Goal: Use online tool/utility: Utilize a website feature to perform a specific function

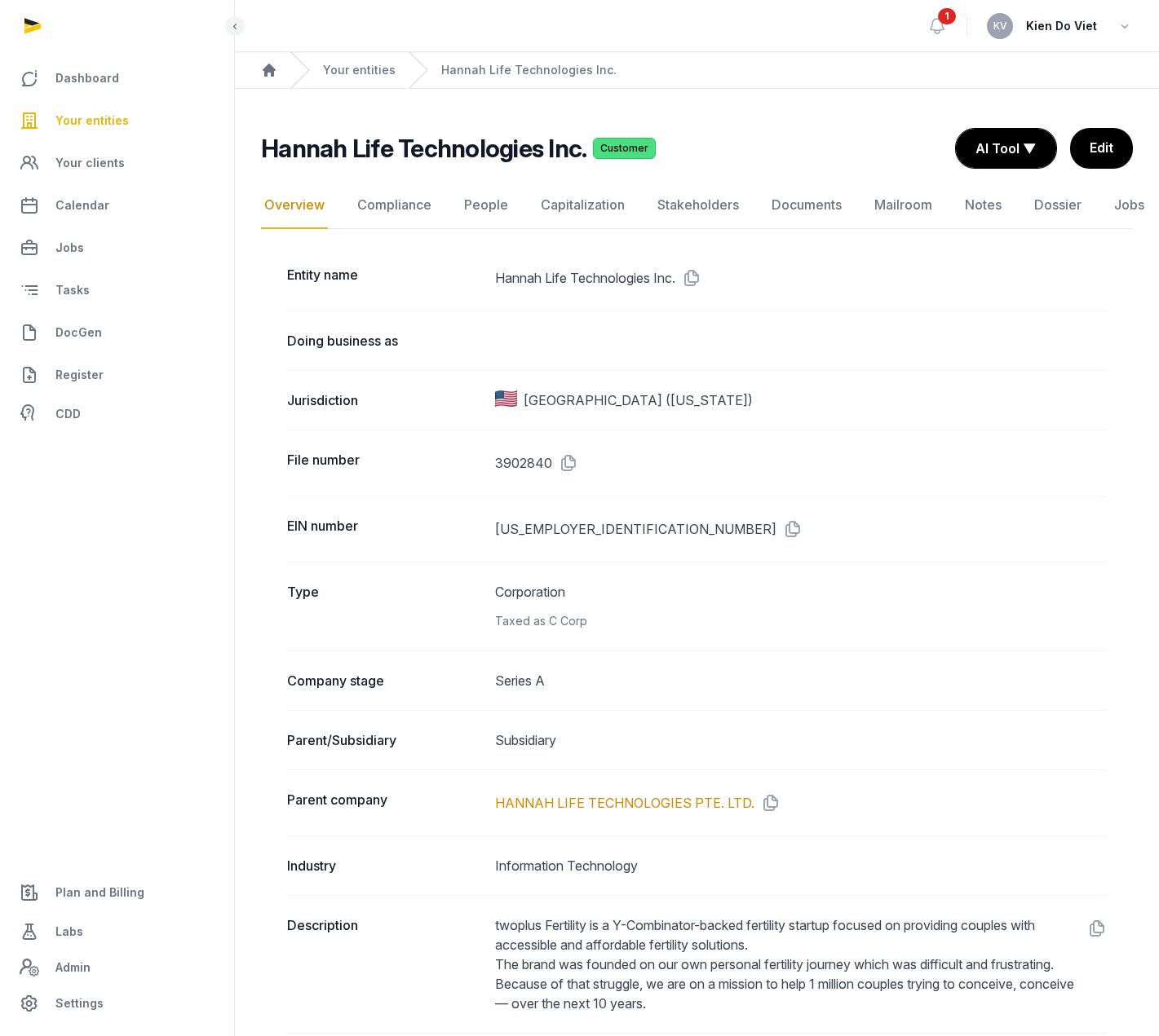
click at [96, 119] on span "Your entities" at bounding box center [91, 121] width 73 height 20
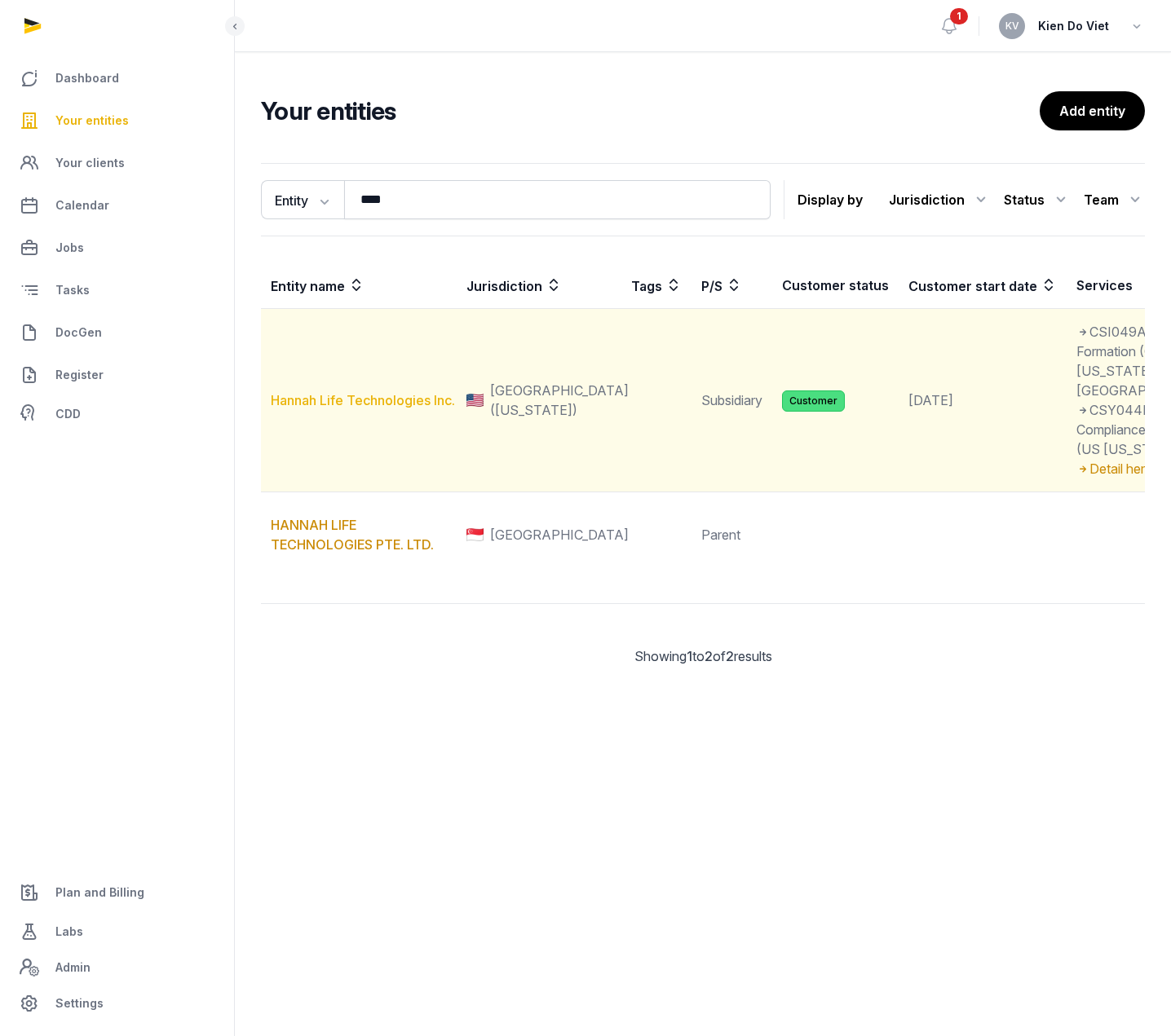
click at [334, 409] on link "Hannah Life Technologies Inc." at bounding box center [363, 400] width 184 height 16
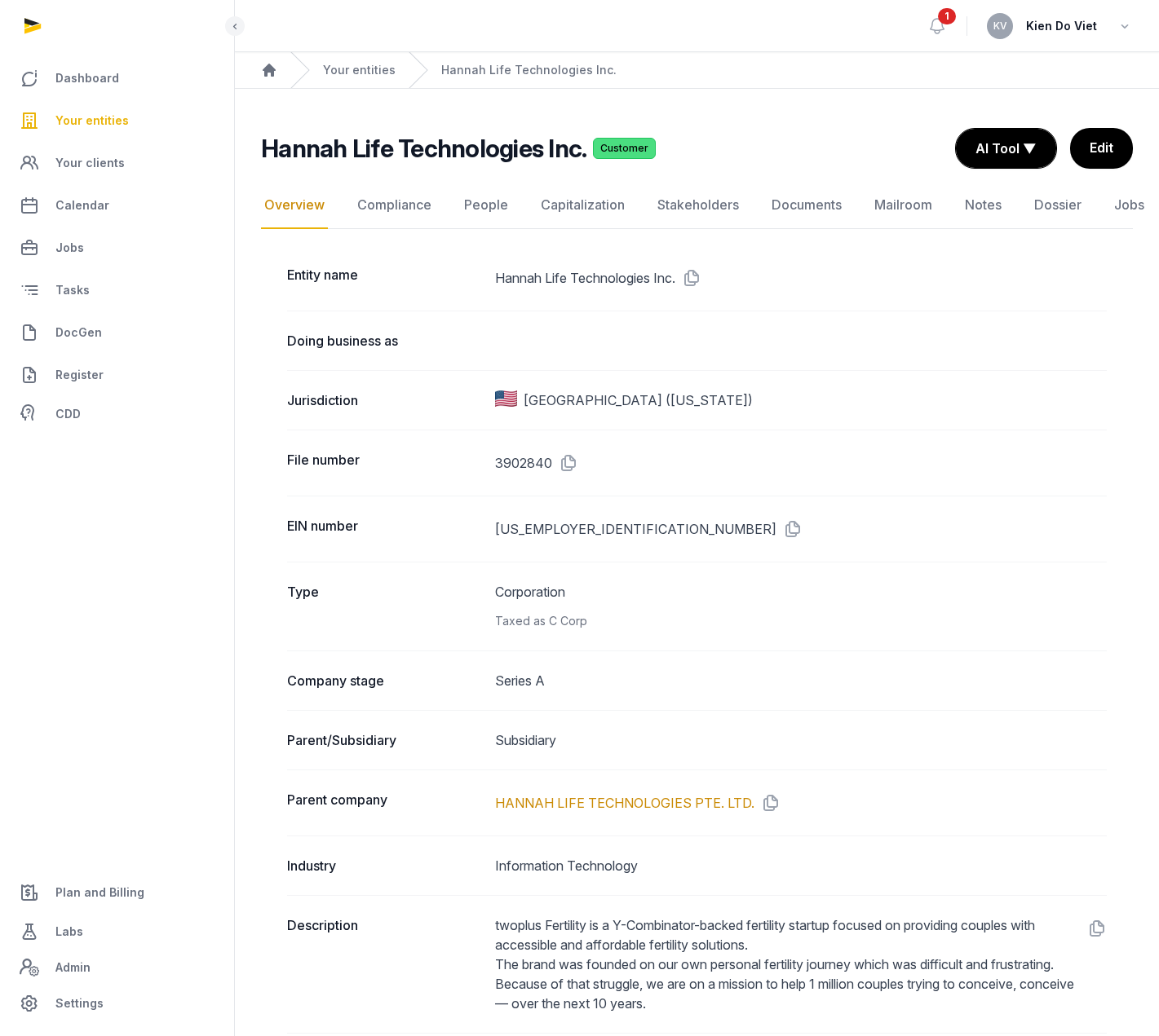
click at [501, 470] on dd "3902840" at bounding box center [801, 463] width 612 height 26
click at [345, 467] on dt "File number" at bounding box center [385, 463] width 195 height 26
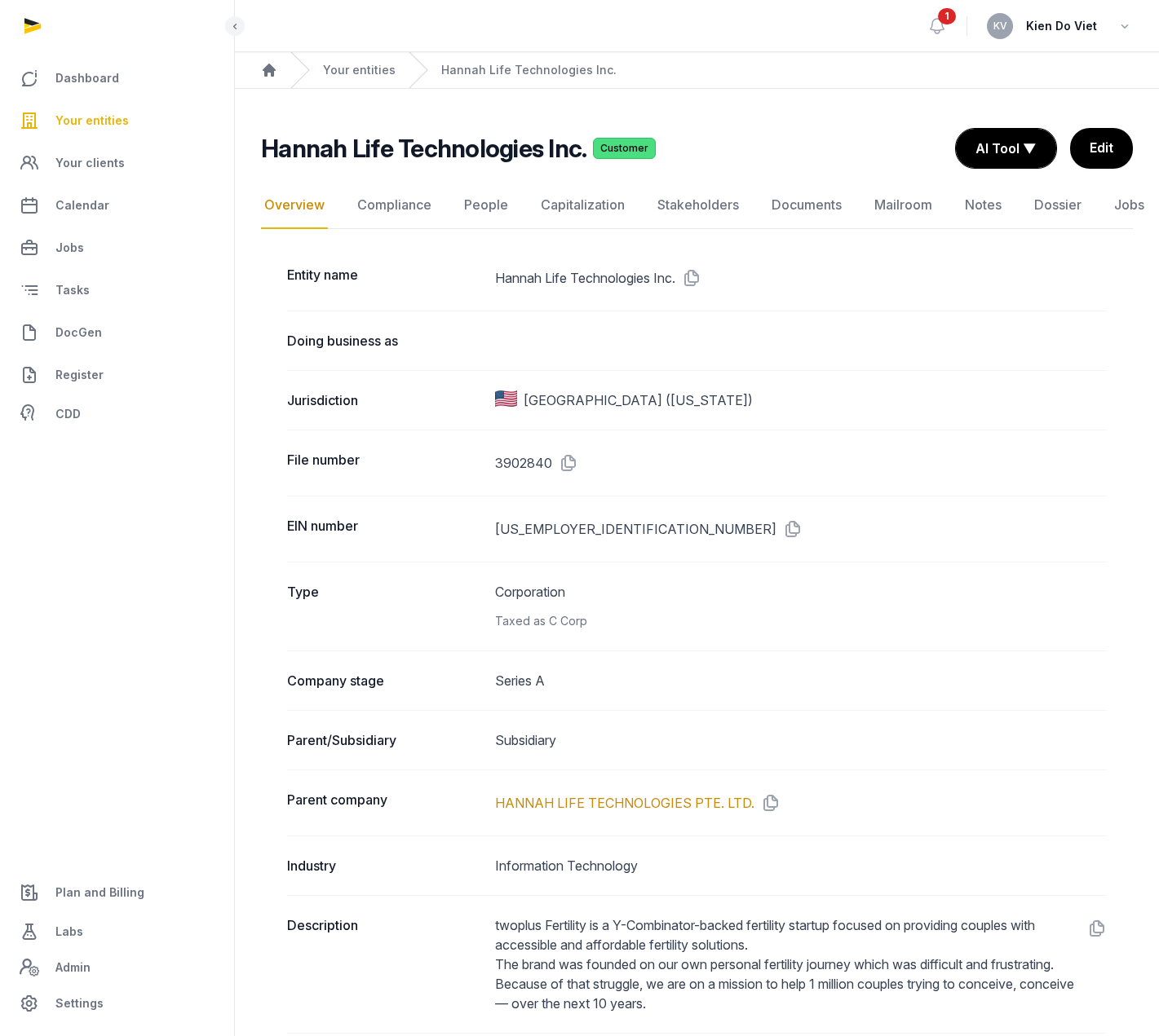
click at [600, 472] on dd "3902840" at bounding box center [801, 463] width 612 height 26
click at [518, 469] on dd "3902840" at bounding box center [801, 463] width 612 height 26
click at [1000, 146] on button "AI Tool ▼" at bounding box center [1005, 148] width 100 height 39
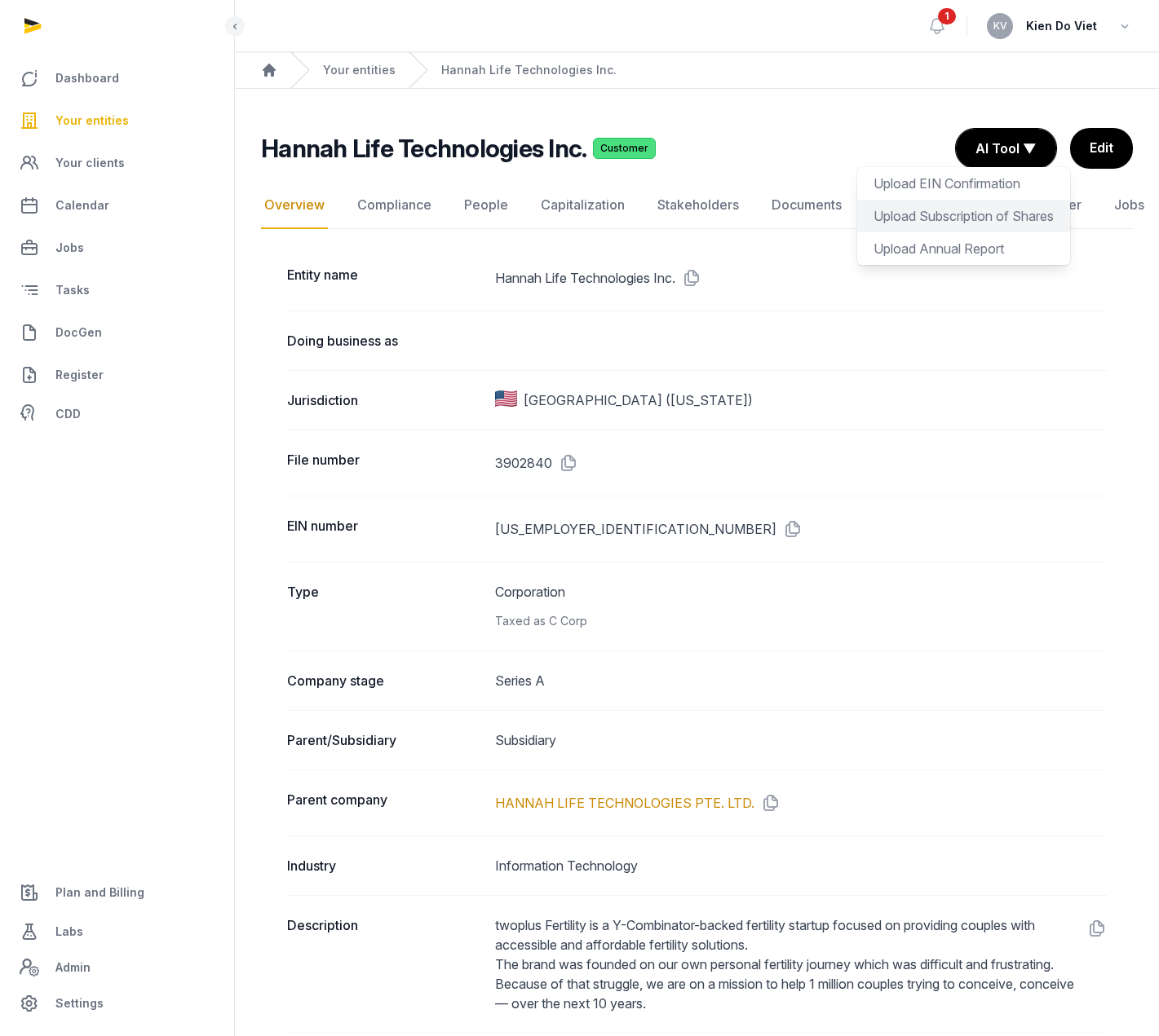
click at [978, 232] on div "Upload Subscription of Shares" at bounding box center [963, 249] width 212 height 33
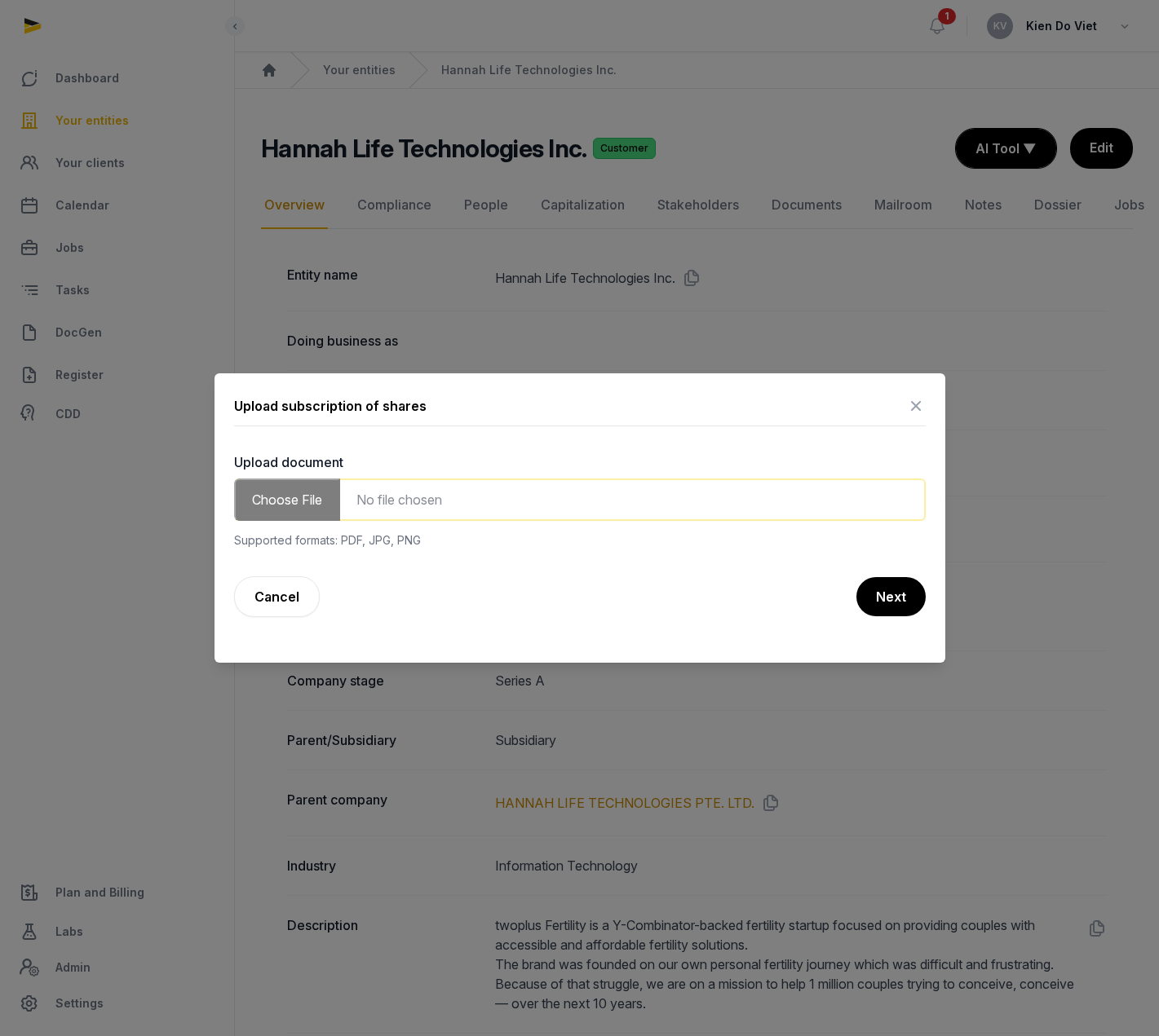
click at [395, 513] on input "file" at bounding box center [580, 499] width 692 height 42
type input "**********"
click at [887, 599] on button "Next" at bounding box center [890, 597] width 71 height 41
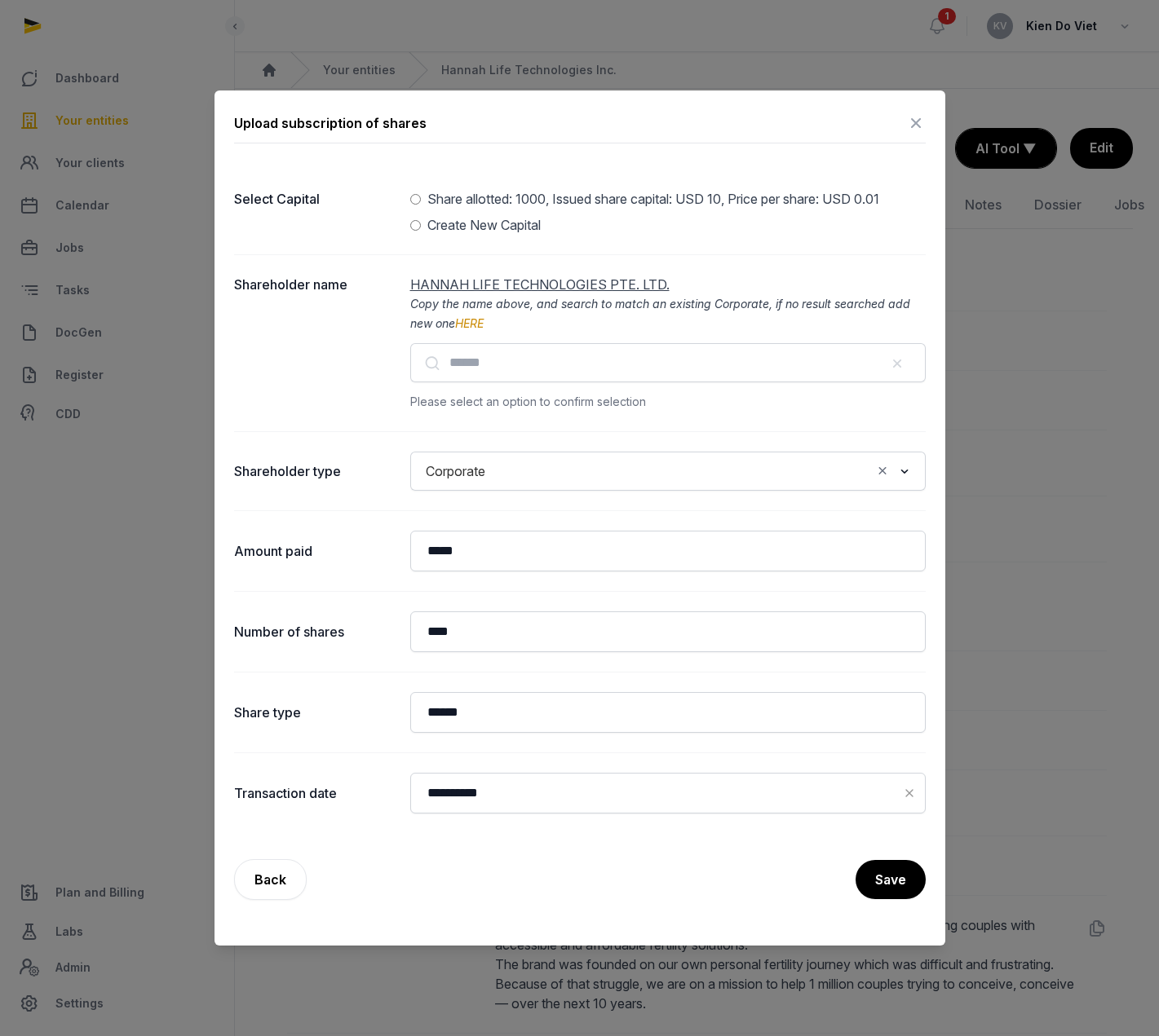
click at [913, 123] on icon at bounding box center [916, 123] width 20 height 26
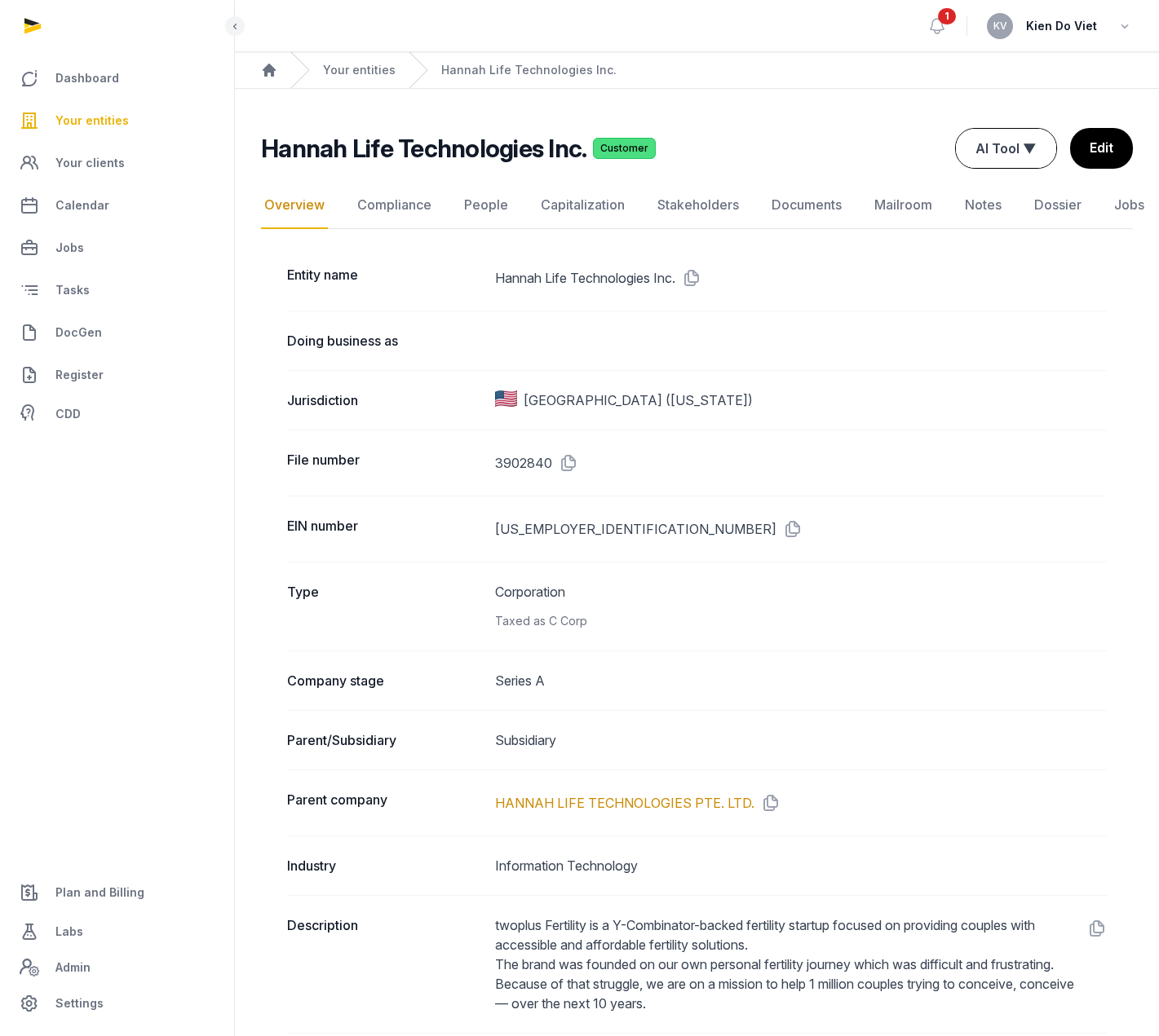
click at [990, 152] on button "AI Tool ▼" at bounding box center [1005, 148] width 100 height 39
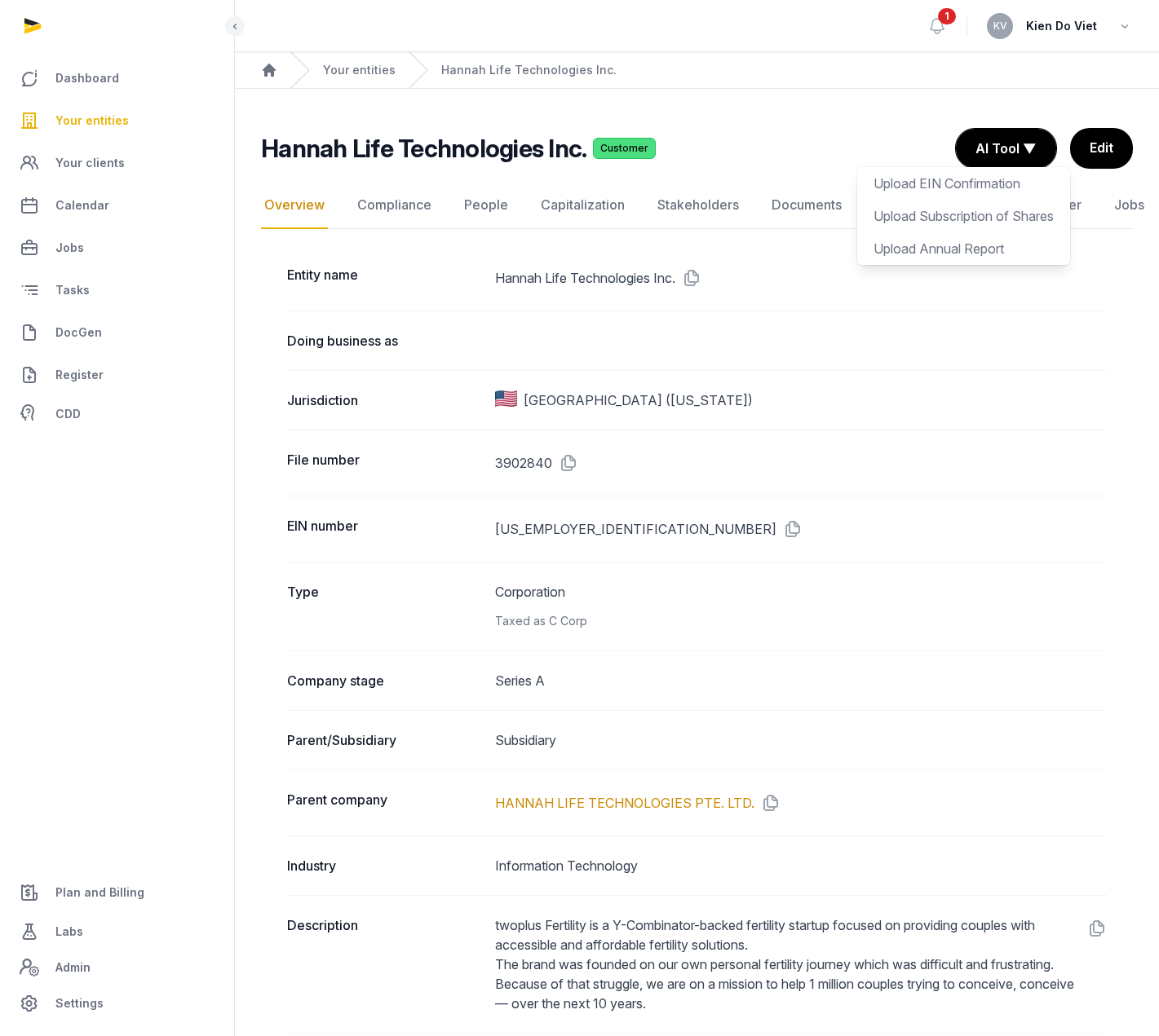
click at [979, 200] on div "Upload EIN Confirmation" at bounding box center [963, 216] width 212 height 33
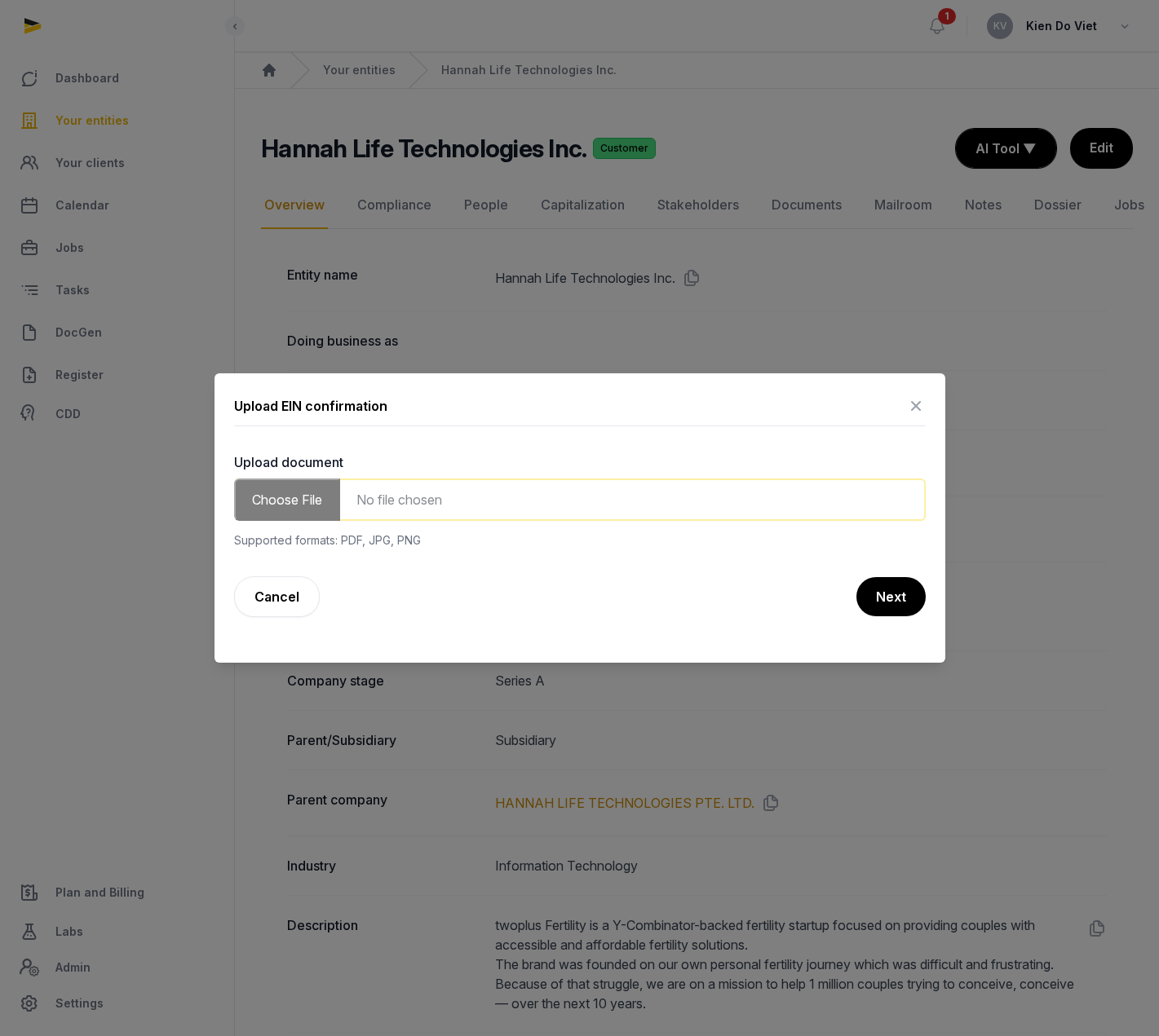
click at [441, 485] on input "file" at bounding box center [580, 499] width 692 height 42
type input "**********"
click at [872, 595] on button "Next" at bounding box center [890, 597] width 71 height 41
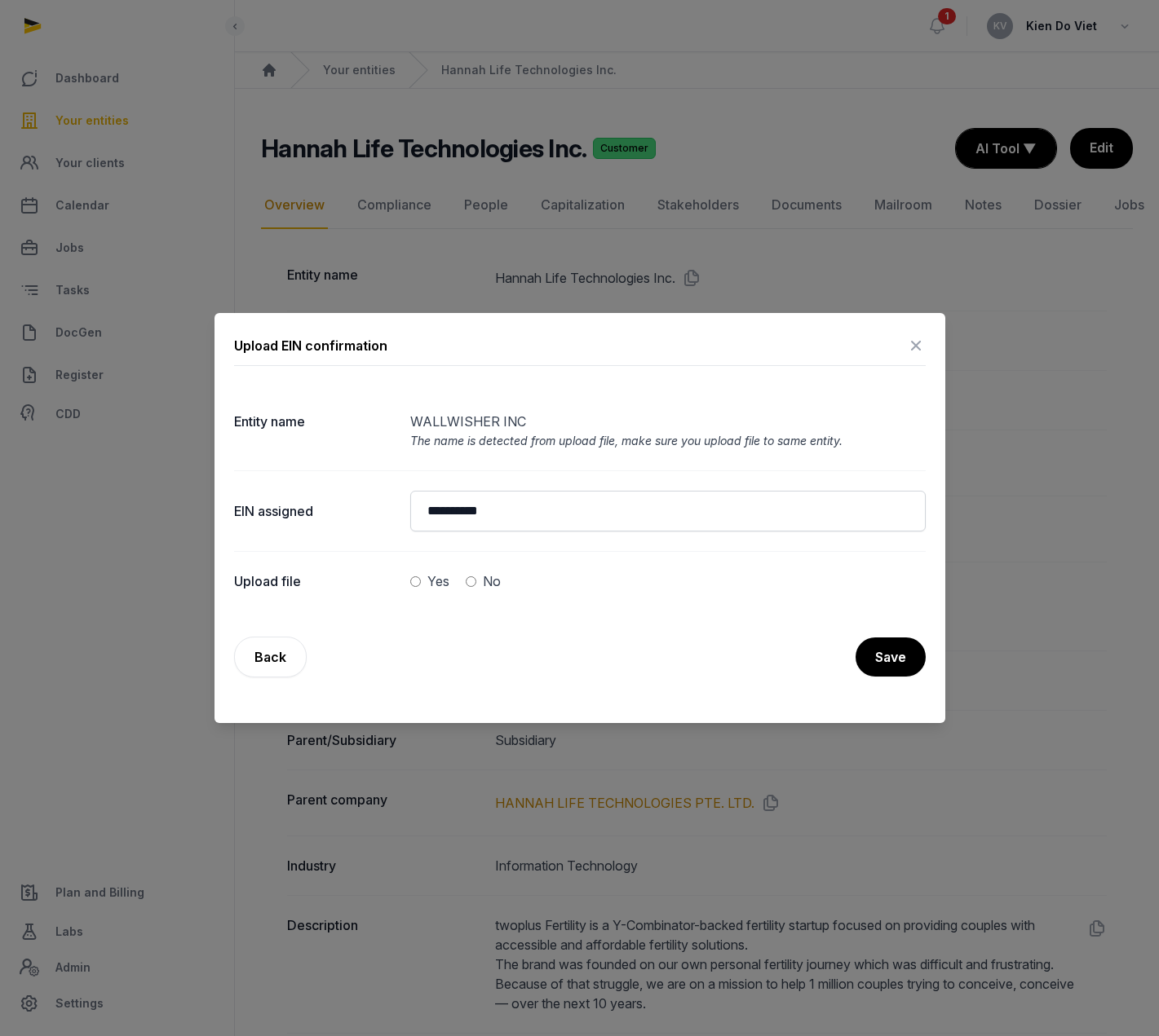
click at [914, 347] on icon at bounding box center [916, 345] width 20 height 26
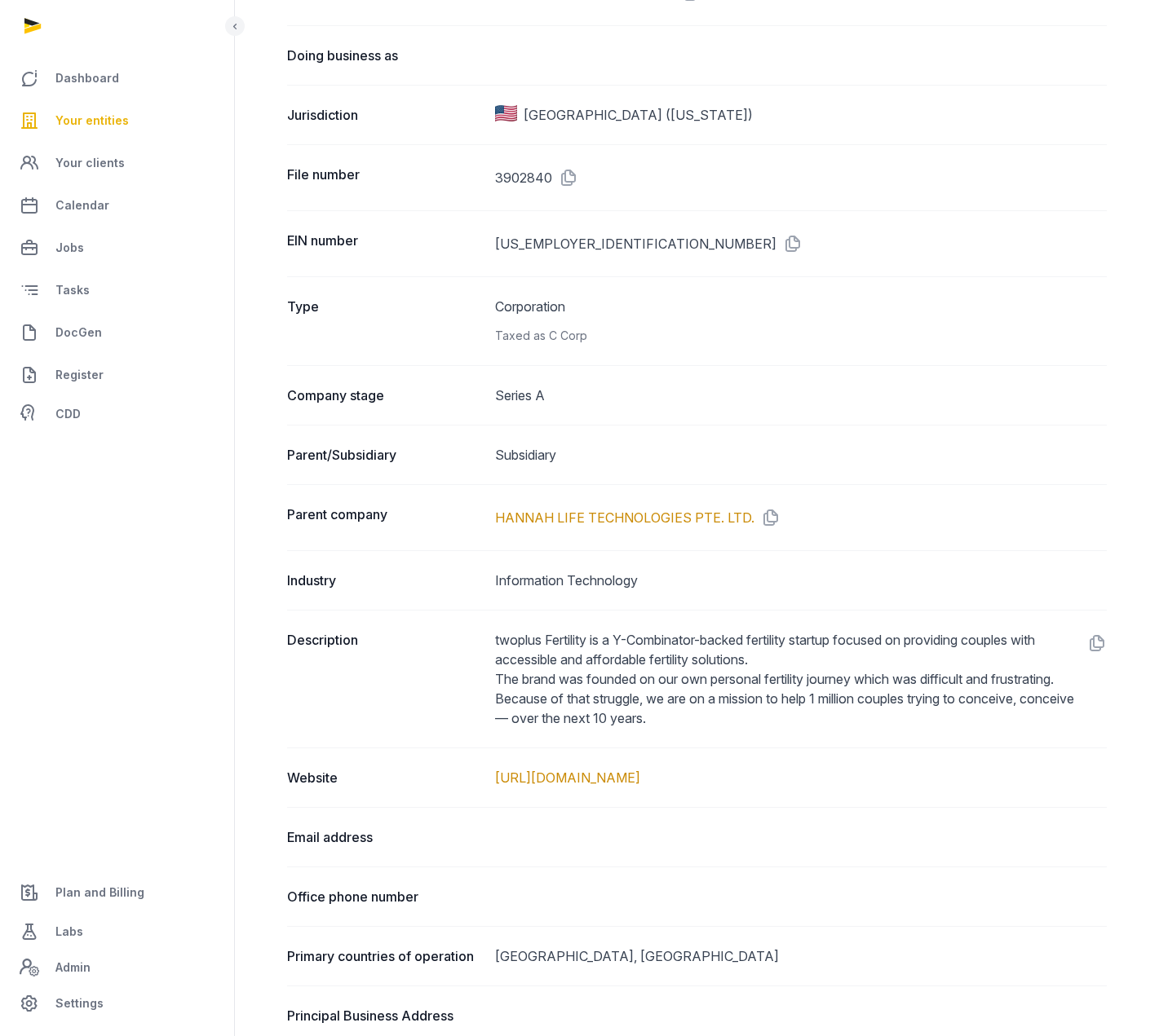
scroll to position [326, 0]
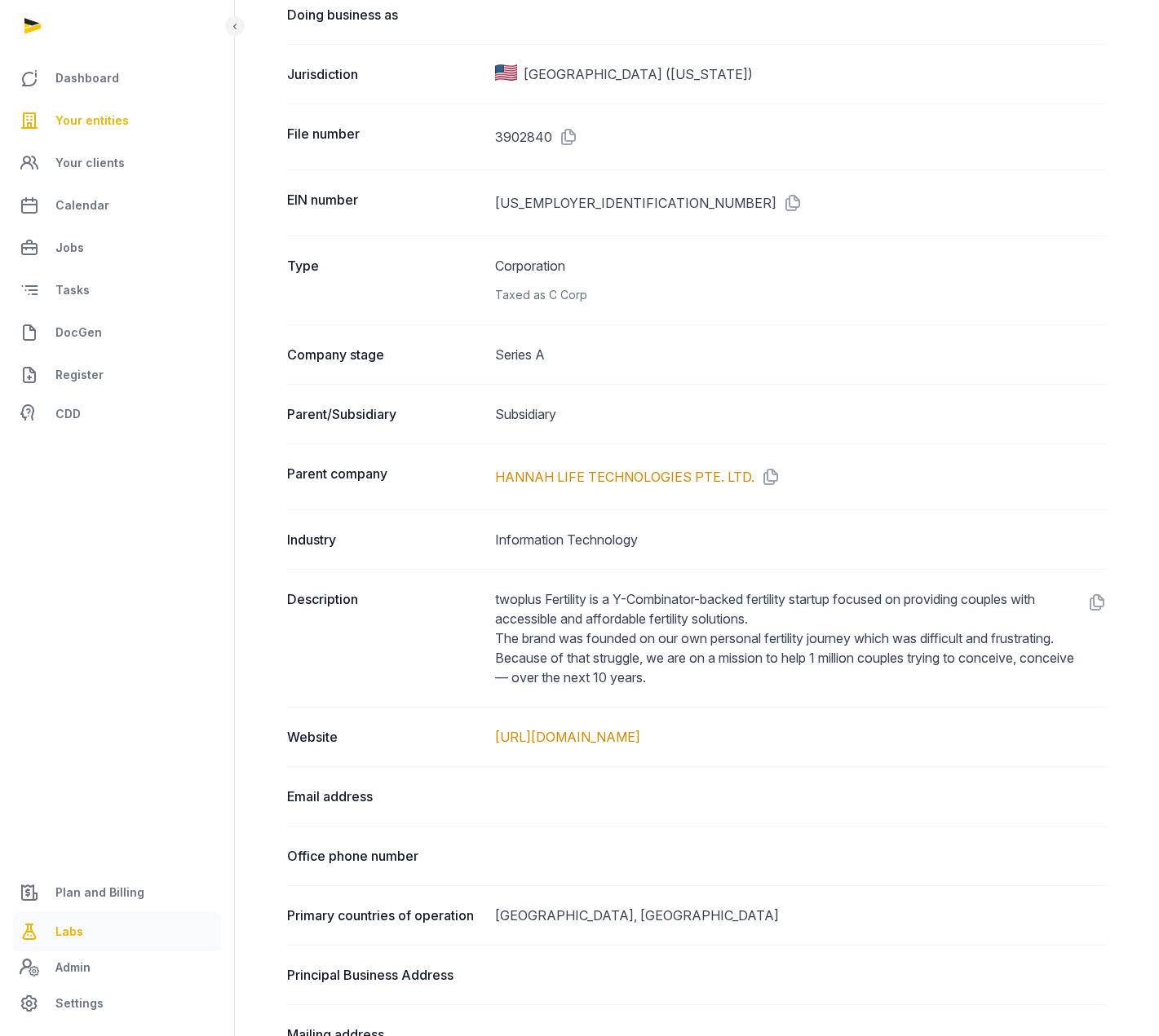
click at [78, 937] on span "Labs" at bounding box center [69, 932] width 28 height 20
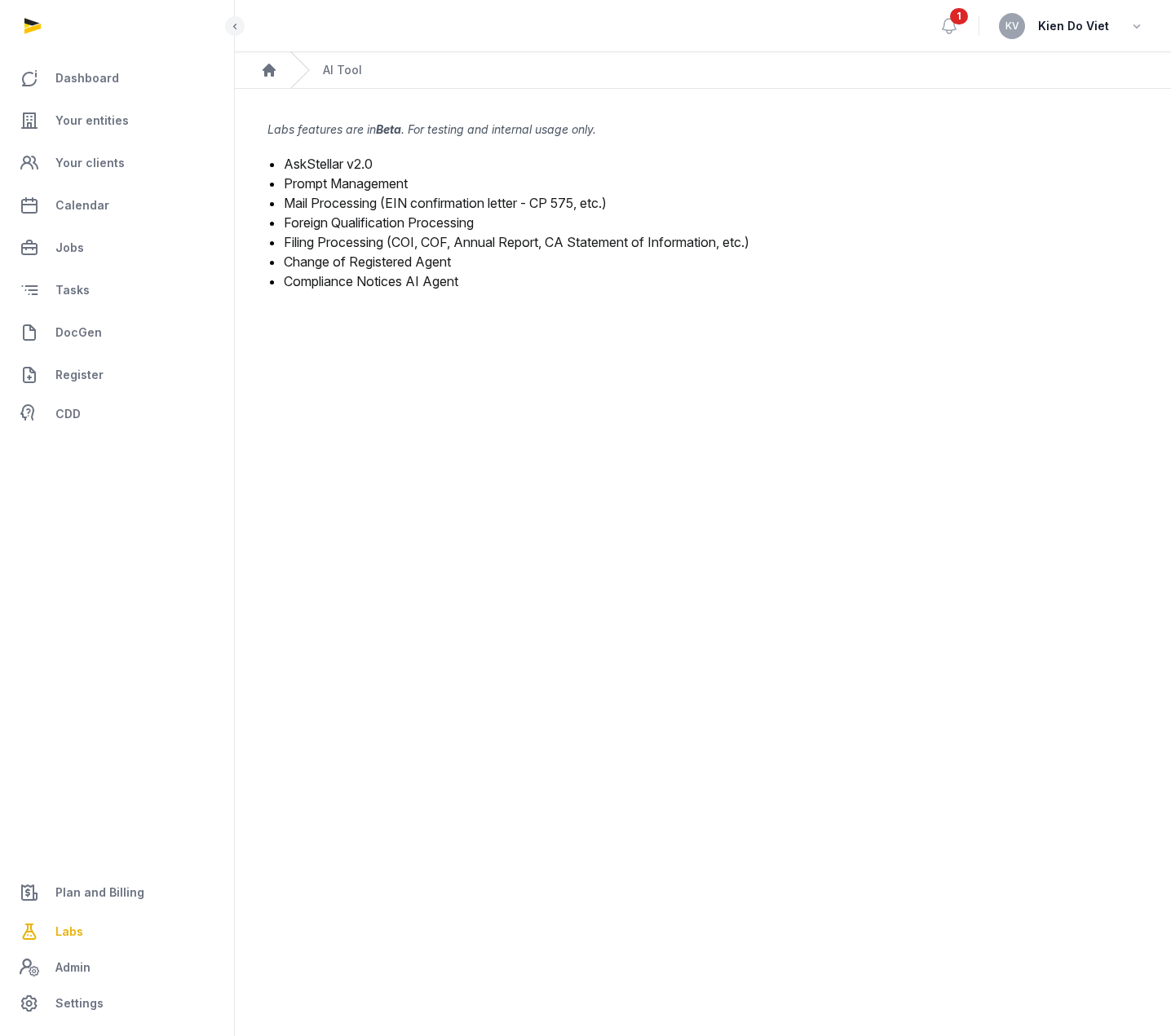
click at [379, 243] on link "Filing Processing (COI, COF, Annual Report, CA Statement of Information, etc.)" at bounding box center [516, 242] width 466 height 16
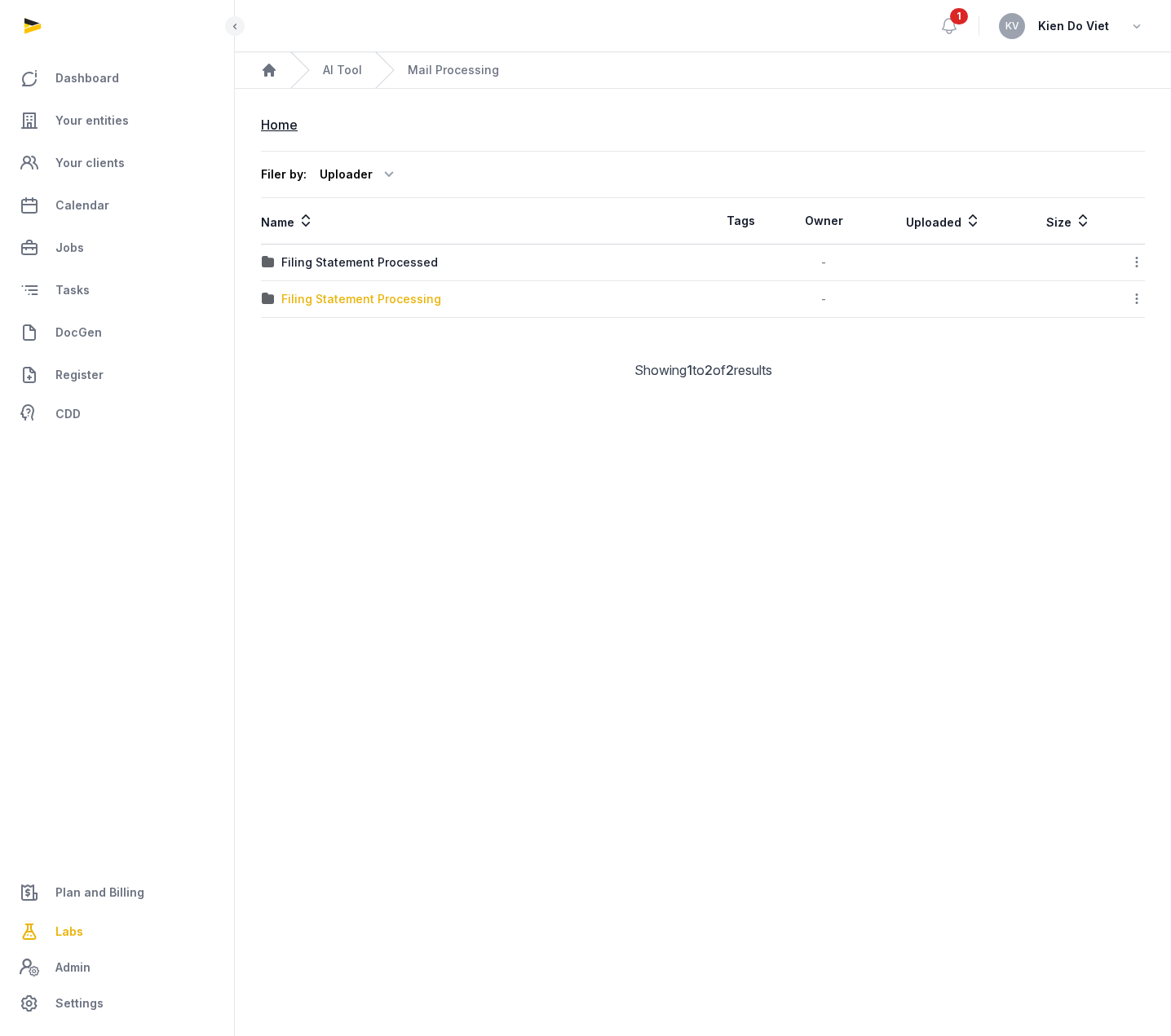
click at [401, 302] on div "Filing Statement Processing" at bounding box center [361, 299] width 160 height 16
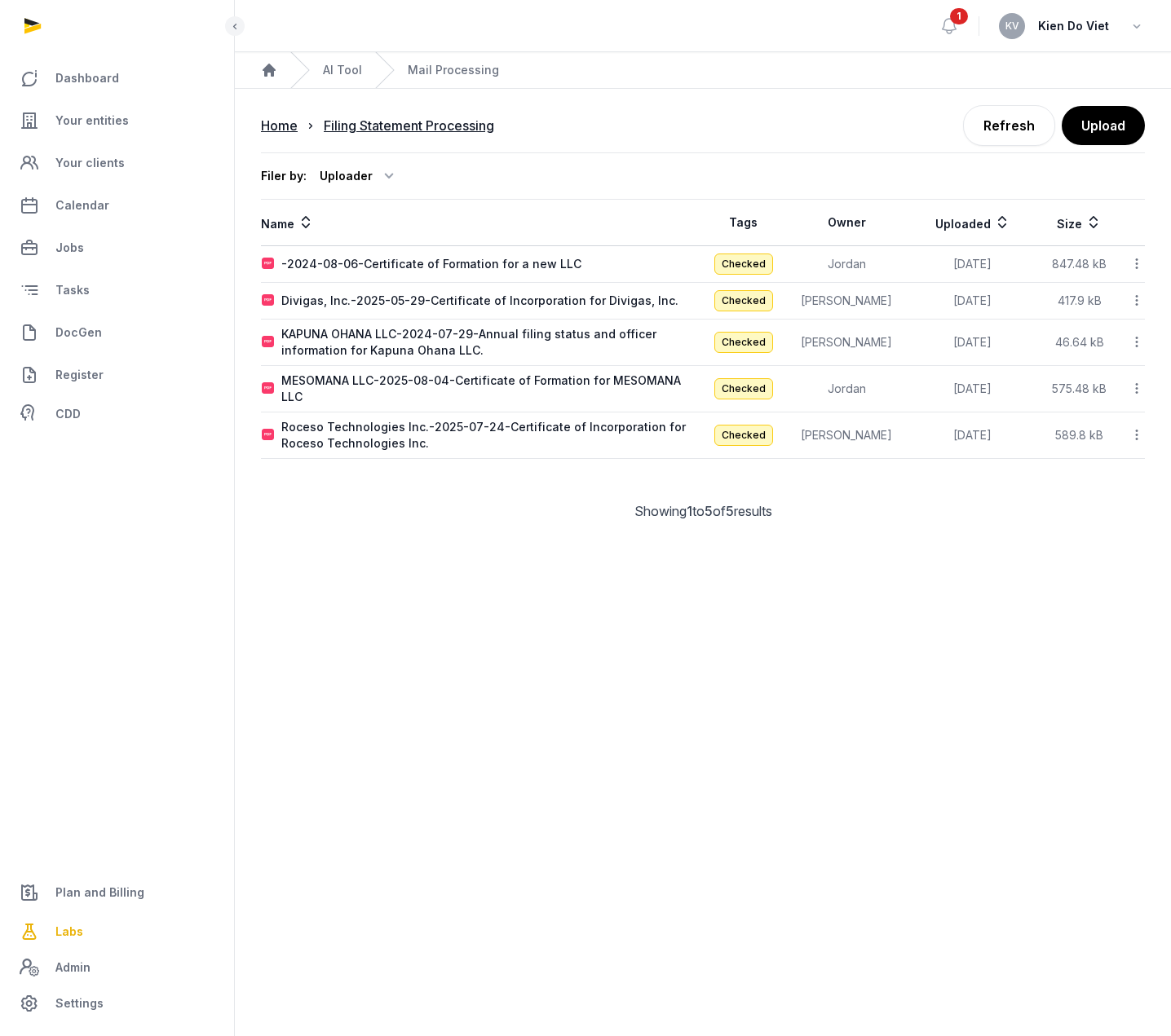
click at [1138, 428] on icon at bounding box center [1137, 435] width 14 height 17
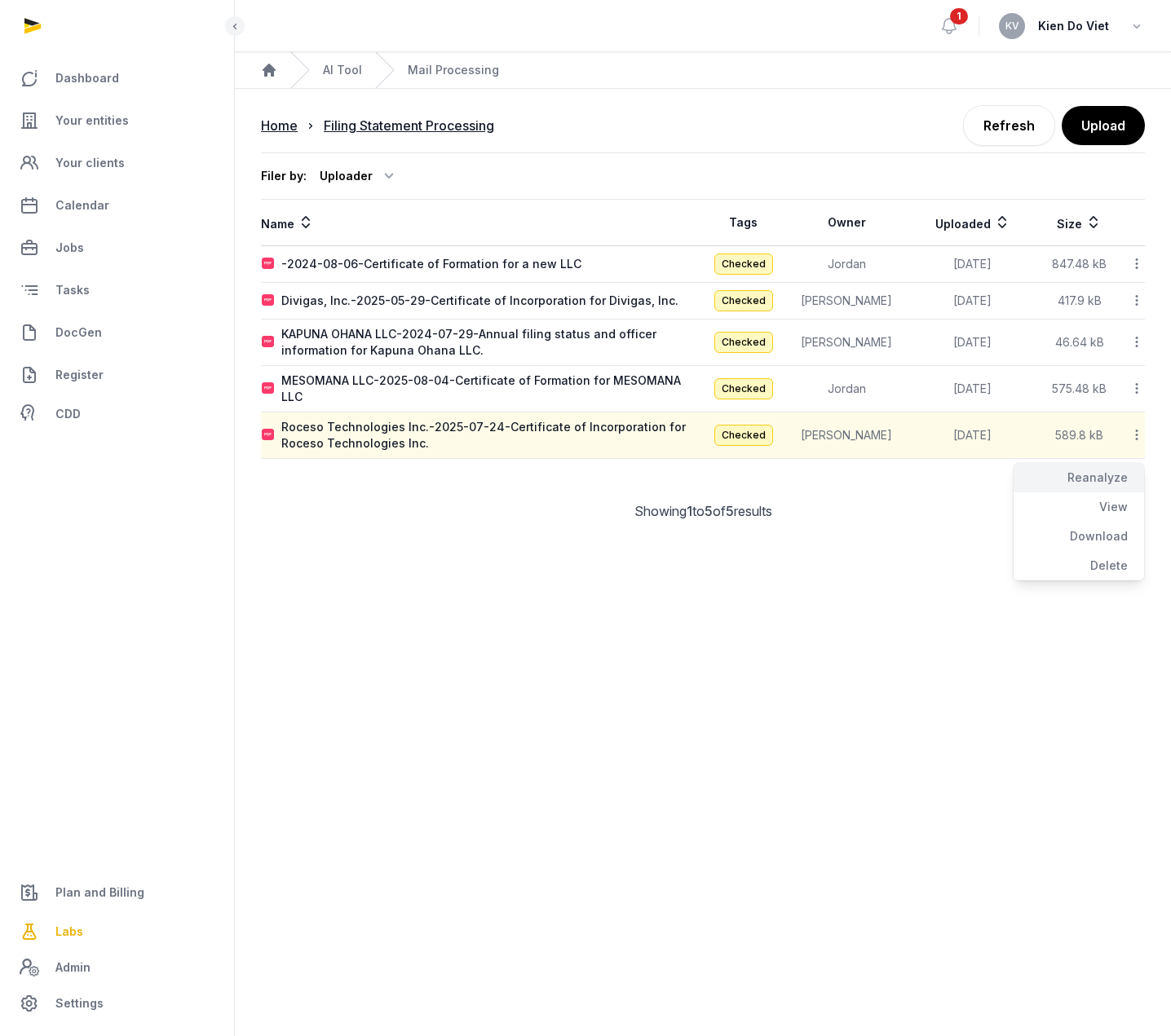
click at [1094, 493] on div "Reanalyze" at bounding box center [1079, 507] width 130 height 29
click at [1018, 131] on link "Refresh" at bounding box center [1009, 125] width 92 height 41
click at [1019, 137] on link "Refresh" at bounding box center [1009, 125] width 92 height 41
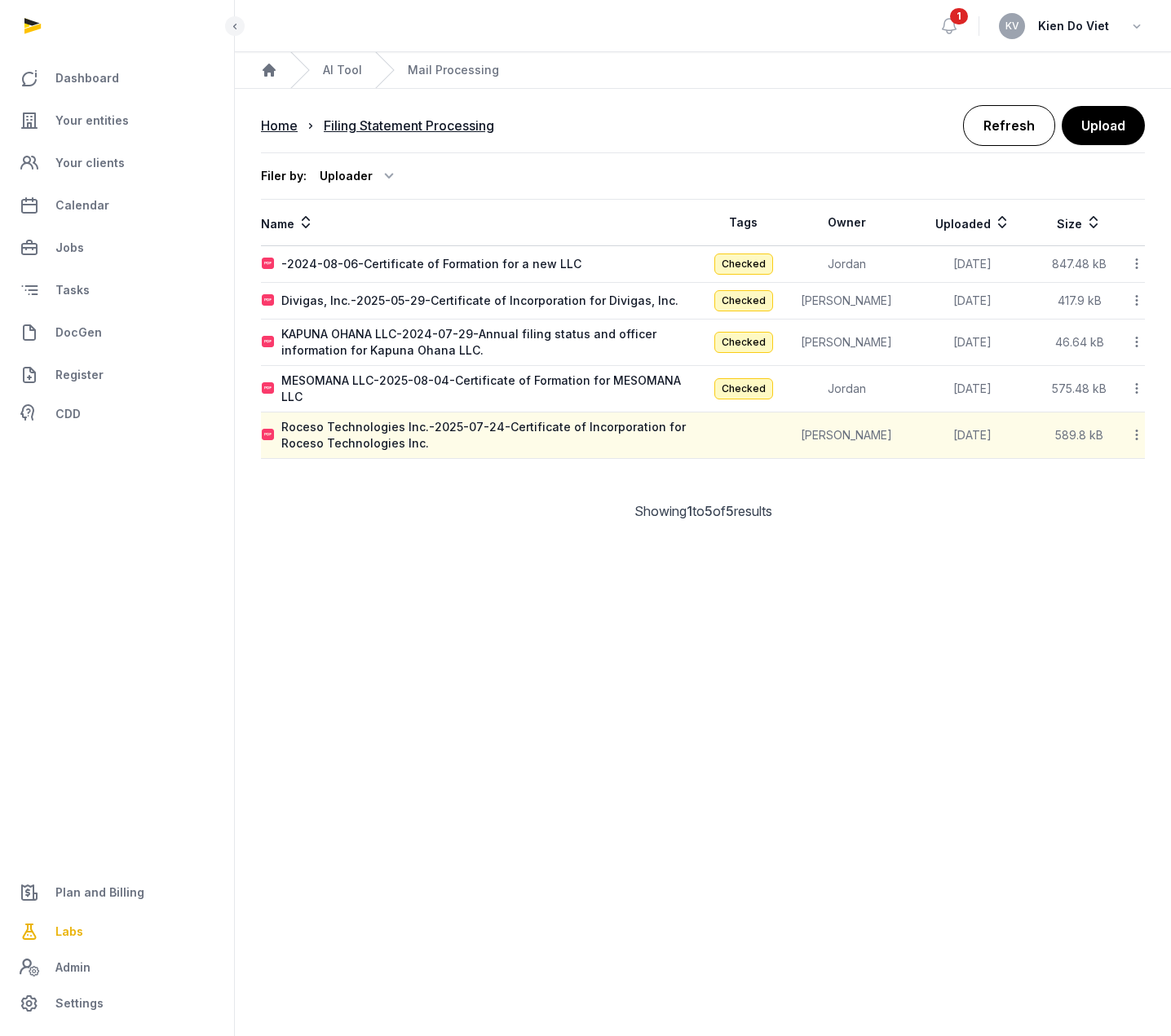
click at [1019, 137] on link "Refresh" at bounding box center [1009, 125] width 92 height 41
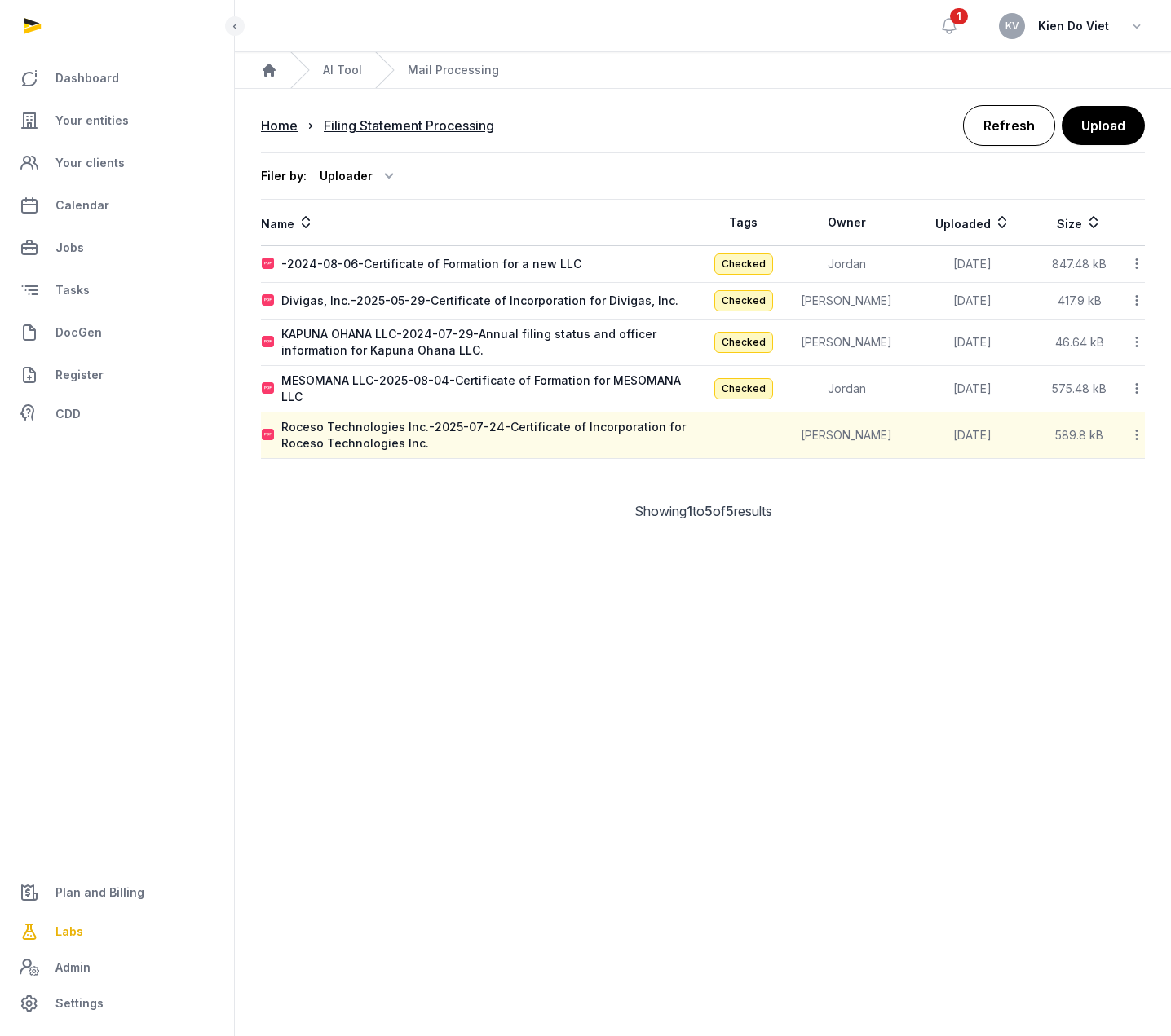
click at [1019, 137] on link "Refresh" at bounding box center [1009, 125] width 92 height 41
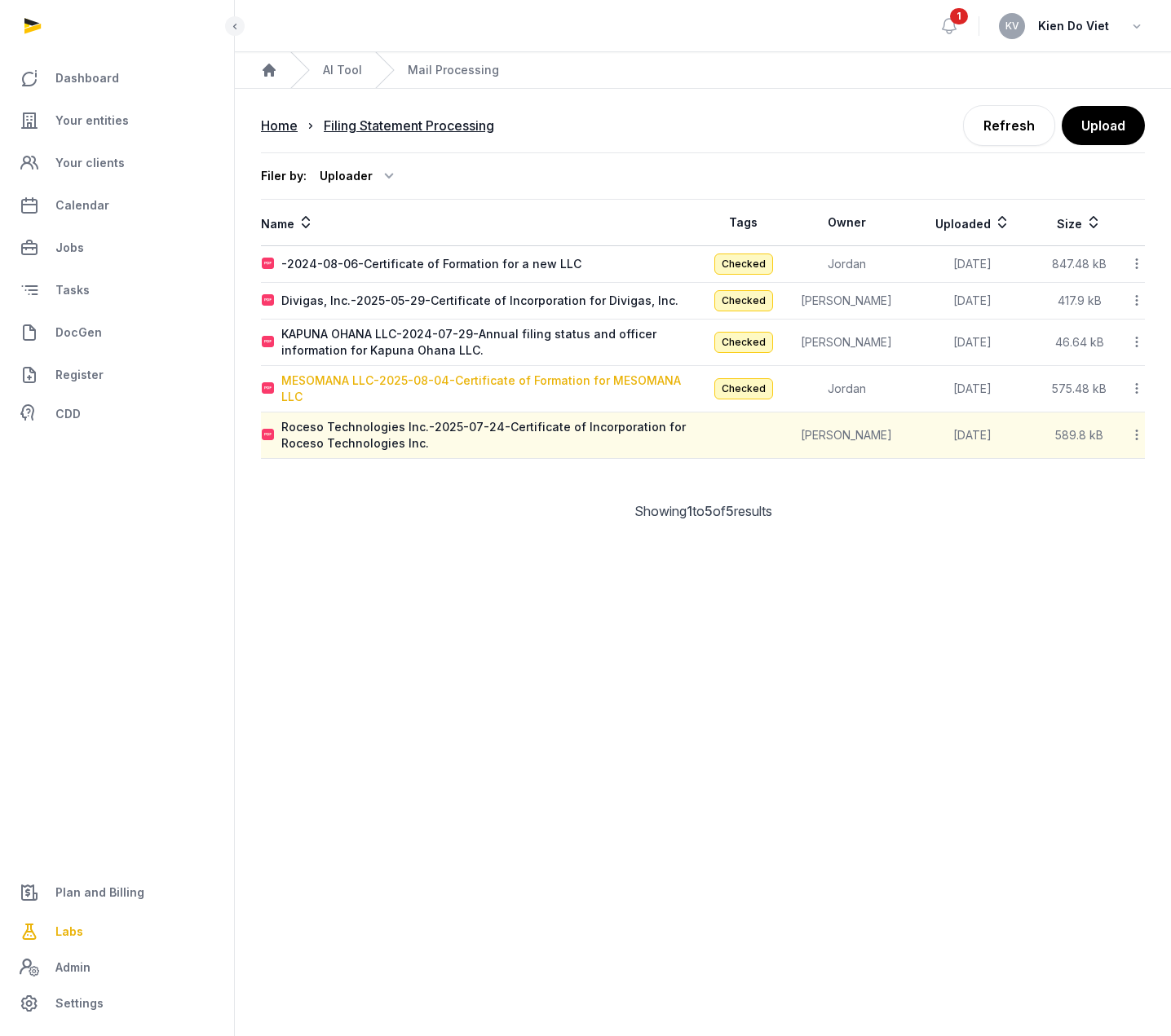
click at [583, 387] on div "MESOMANA LLC-2025-08-04-Certificate of Formation for MESOMANA LLC" at bounding box center [491, 389] width 420 height 33
type input "**********"
type textarea "**********"
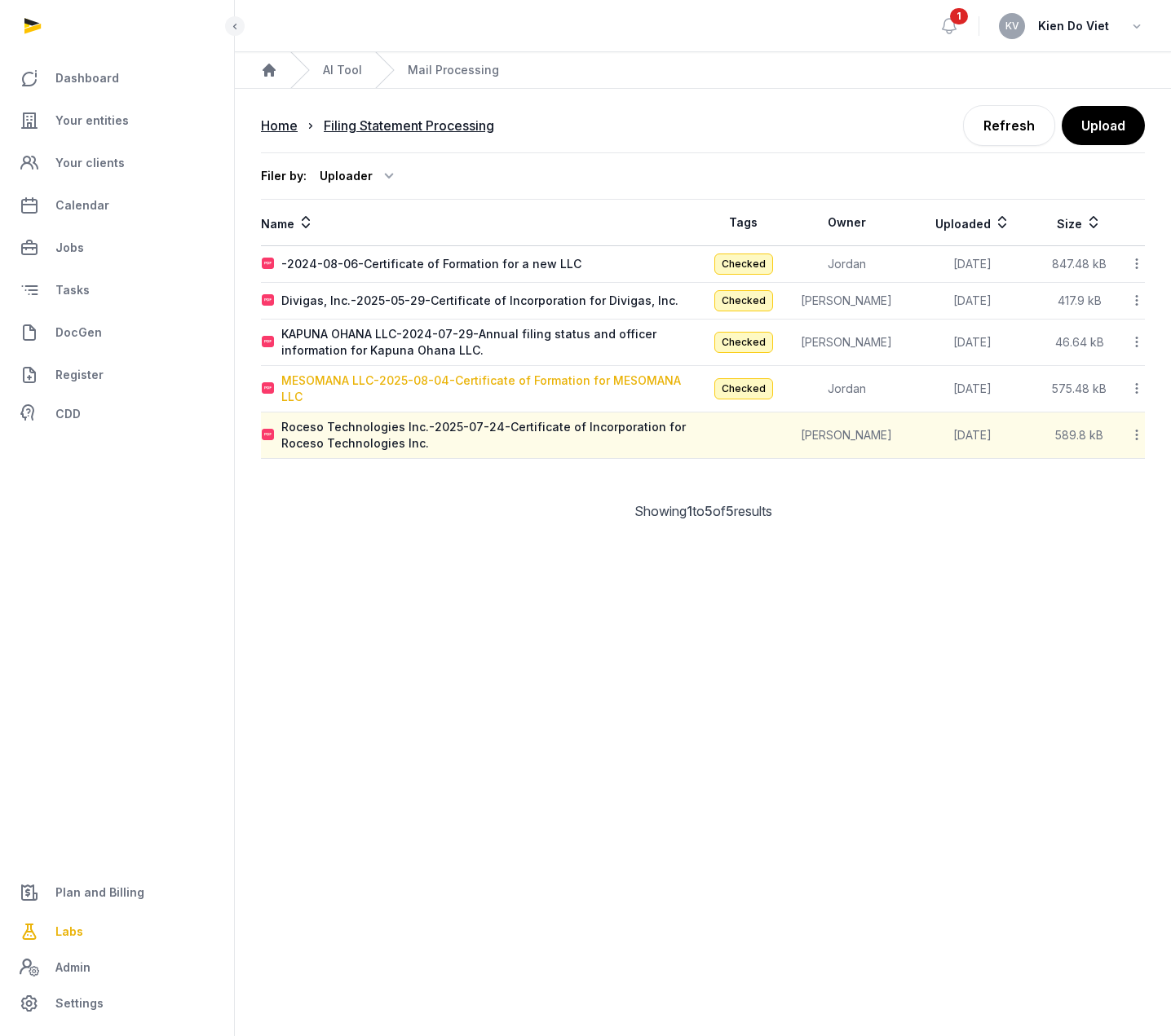
type input "**********"
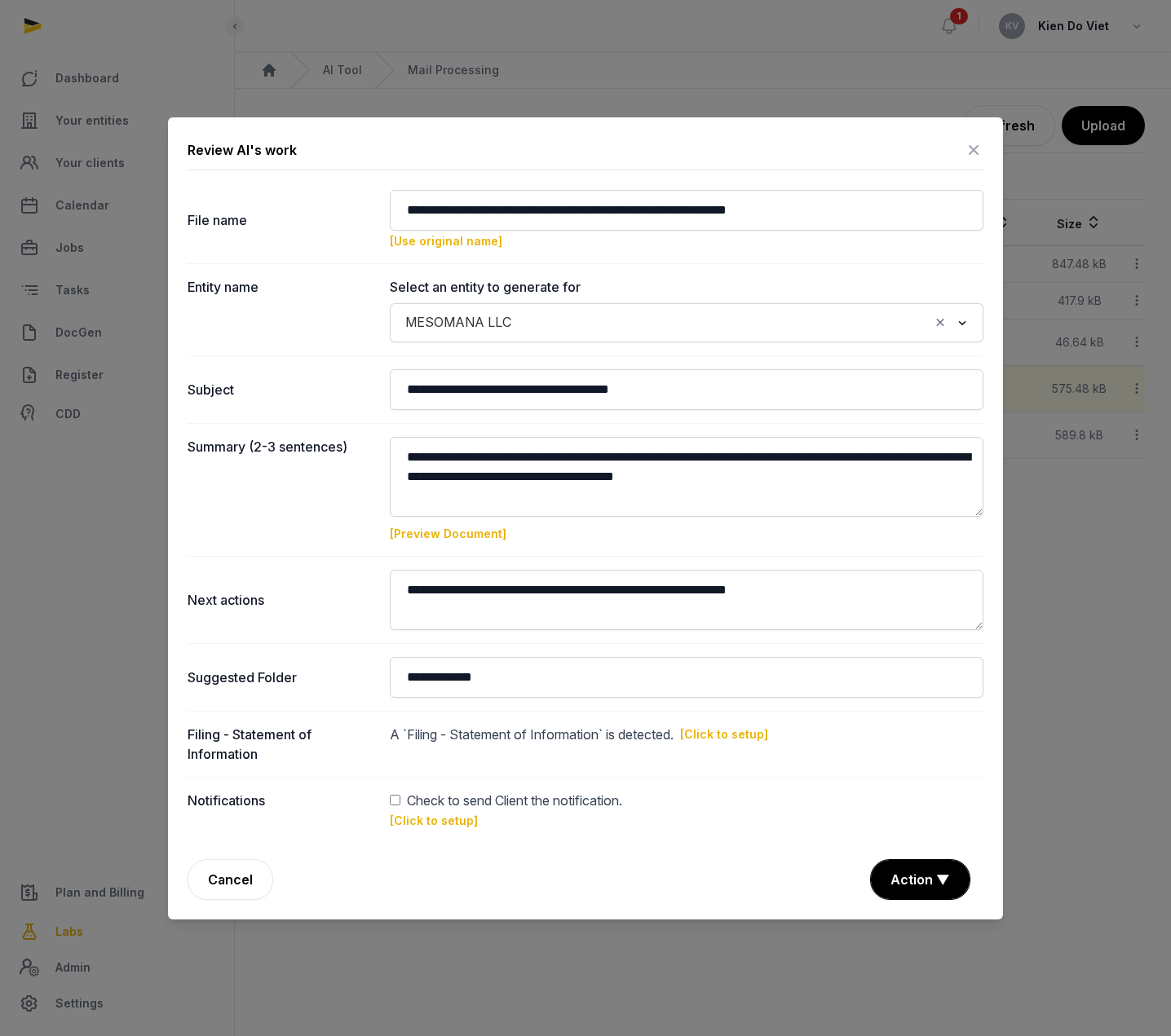
click at [461, 532] on link "[Preview Document]" at bounding box center [448, 533] width 117 height 14
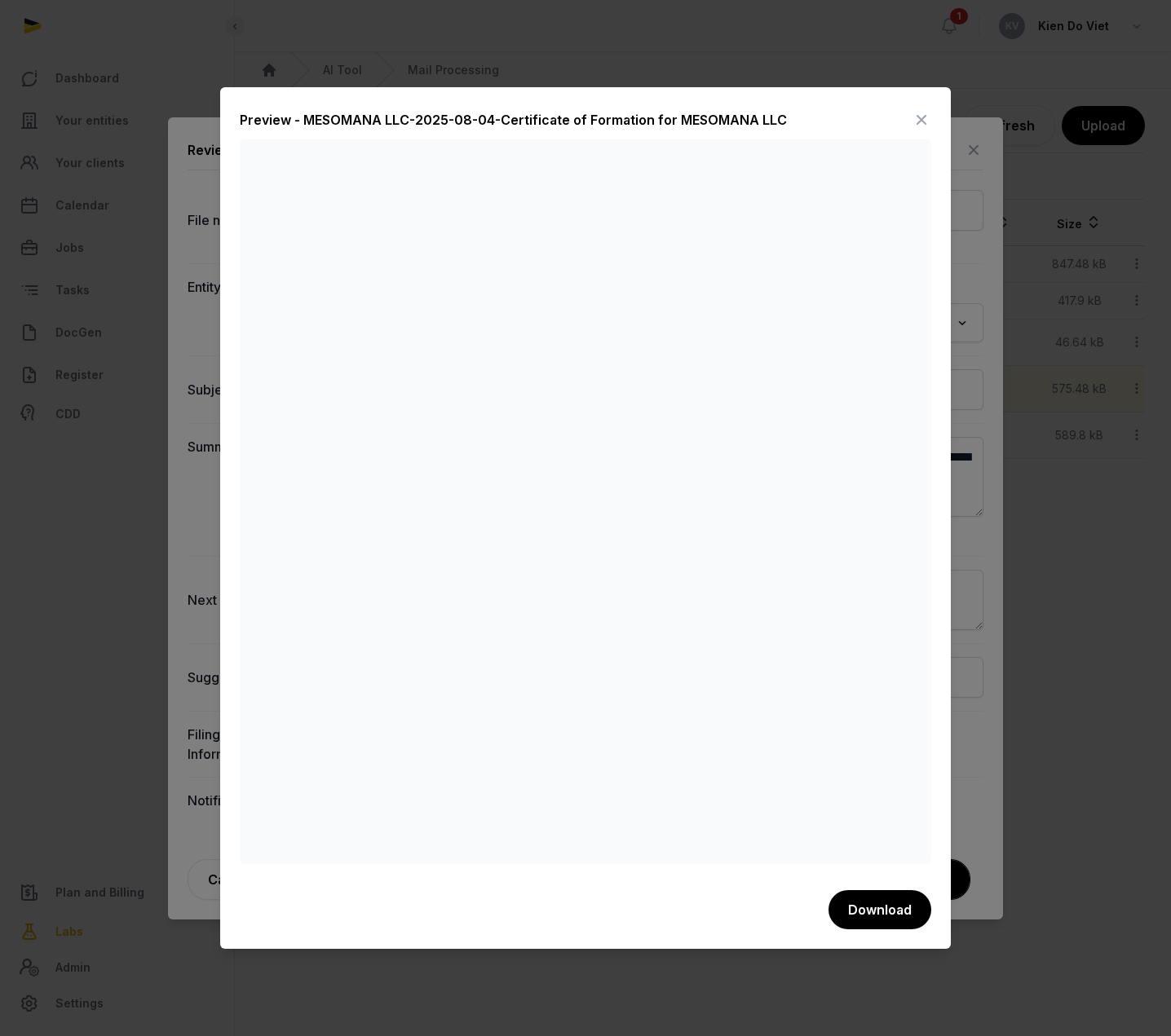
click at [926, 122] on icon at bounding box center [921, 119] width 20 height 26
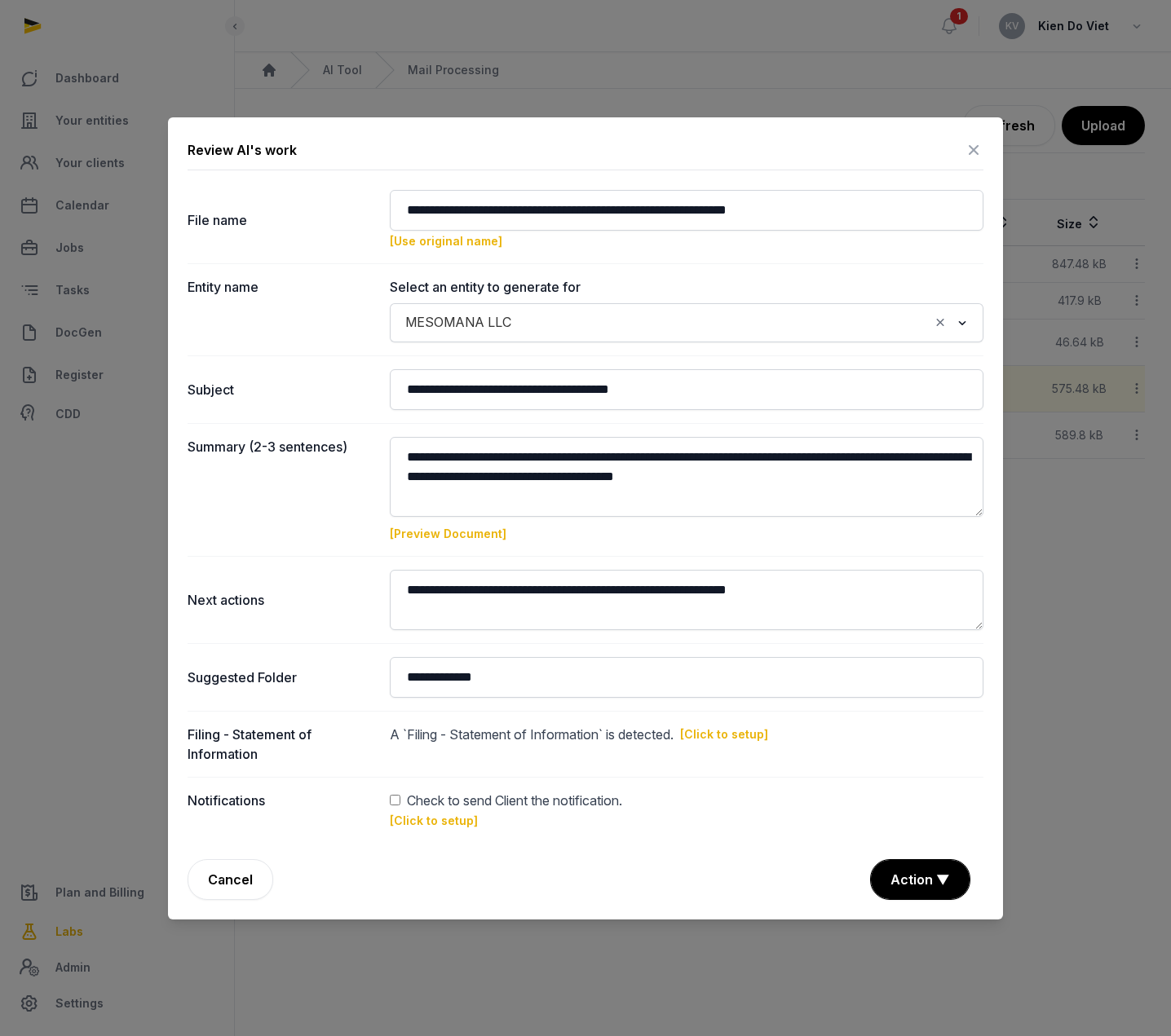
click at [972, 146] on icon at bounding box center [974, 150] width 20 height 26
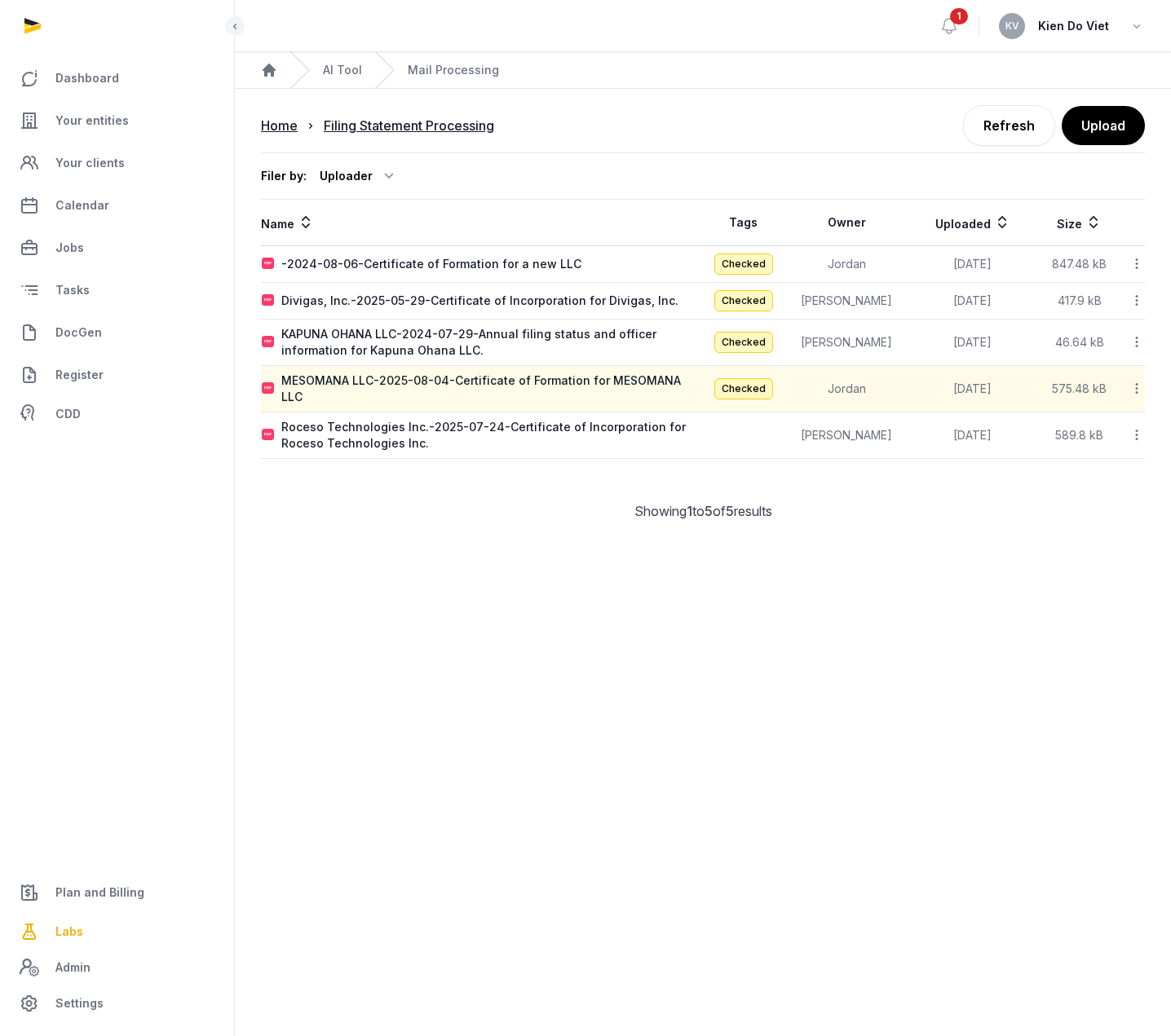
click at [1137, 385] on icon at bounding box center [1137, 388] width 14 height 17
click at [1078, 446] on div "Reanalyze" at bounding box center [1079, 460] width 130 height 29
click at [571, 419] on div "Roceso Technologies Inc.-2025-07-24-Certificate of Incorporation for Roceso Tec…" at bounding box center [491, 436] width 420 height 33
type input "**********"
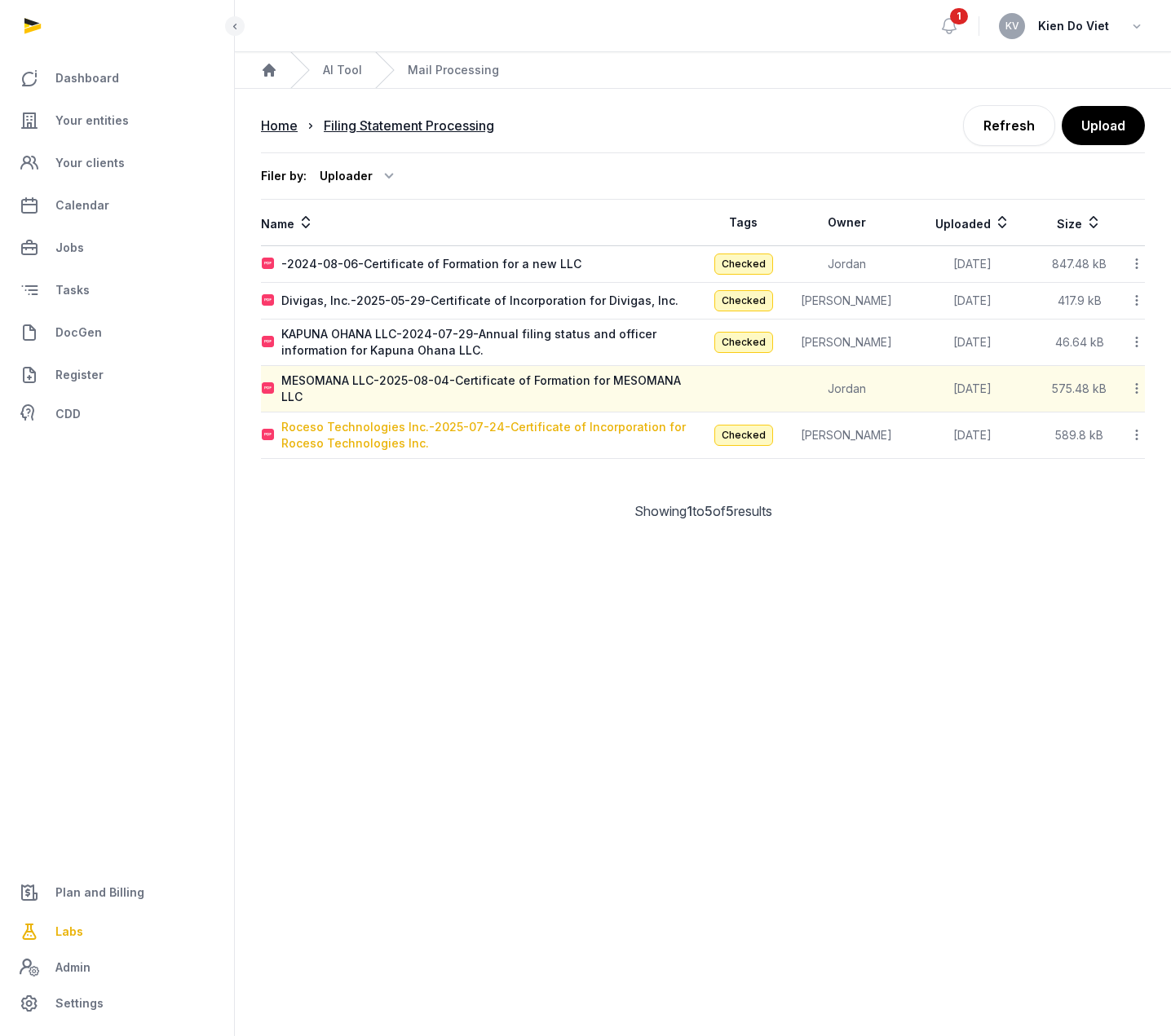
type textarea "**********"
type input "**********"
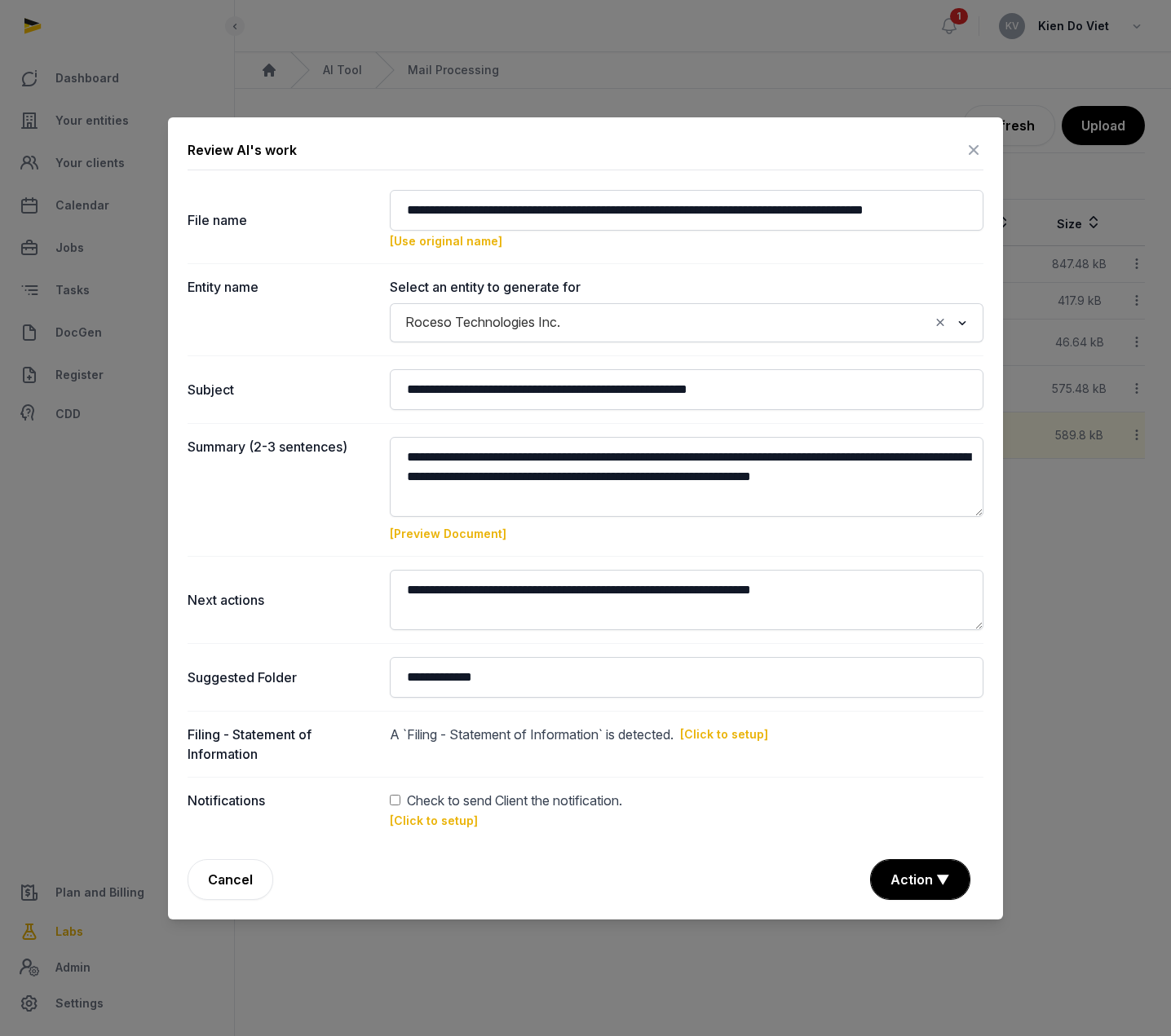
click at [472, 532] on link "[Preview Document]" at bounding box center [448, 533] width 117 height 14
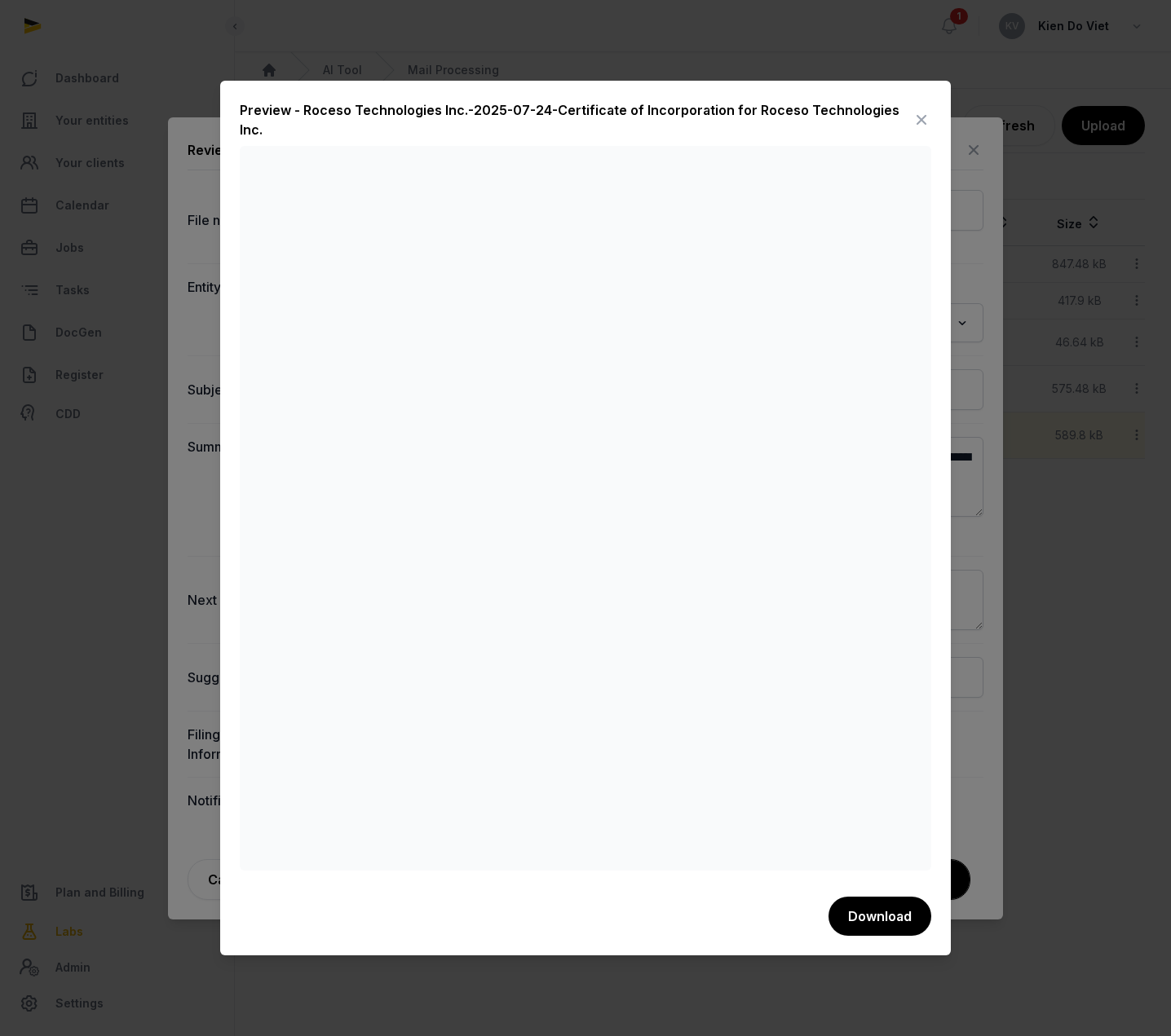
click at [922, 120] on icon at bounding box center [921, 119] width 20 height 26
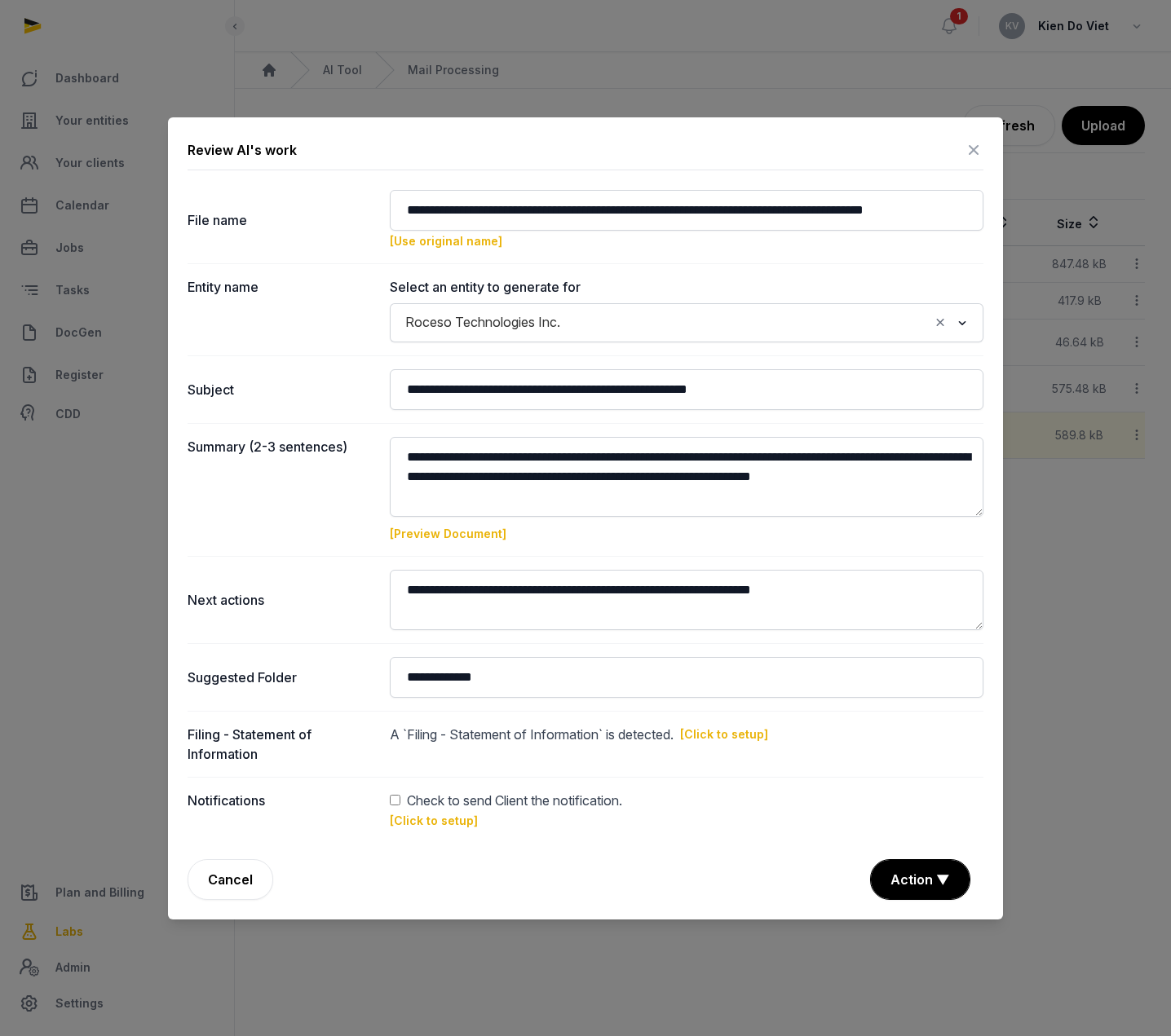
click at [972, 154] on icon at bounding box center [974, 150] width 20 height 26
